Goal: Task Accomplishment & Management: Manage account settings

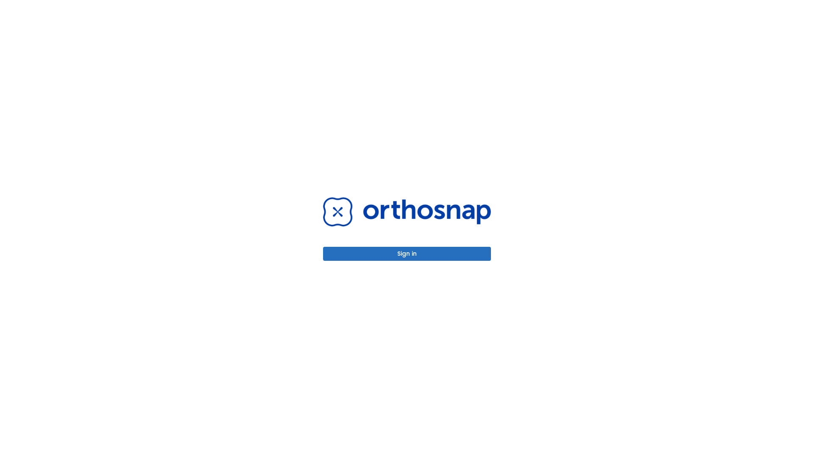
click at [407, 254] on button "Sign in" at bounding box center [407, 254] width 168 height 14
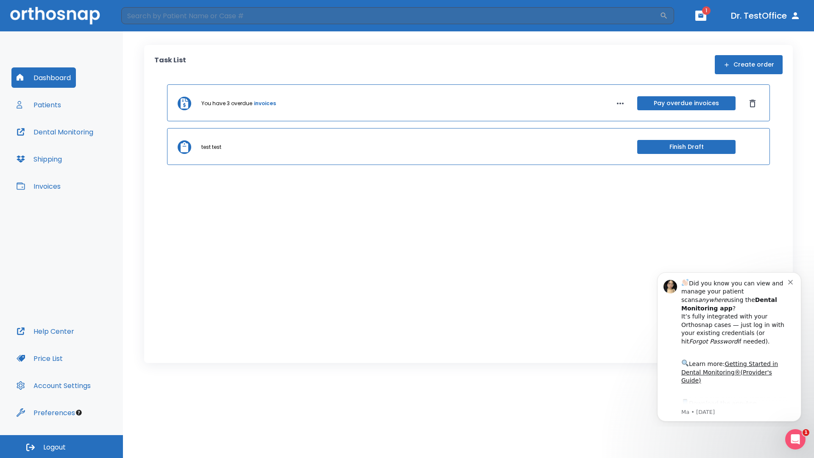
click at [61, 446] on span "Logout" at bounding box center [54, 447] width 22 height 9
